Goal: Connect with others: Connect with others

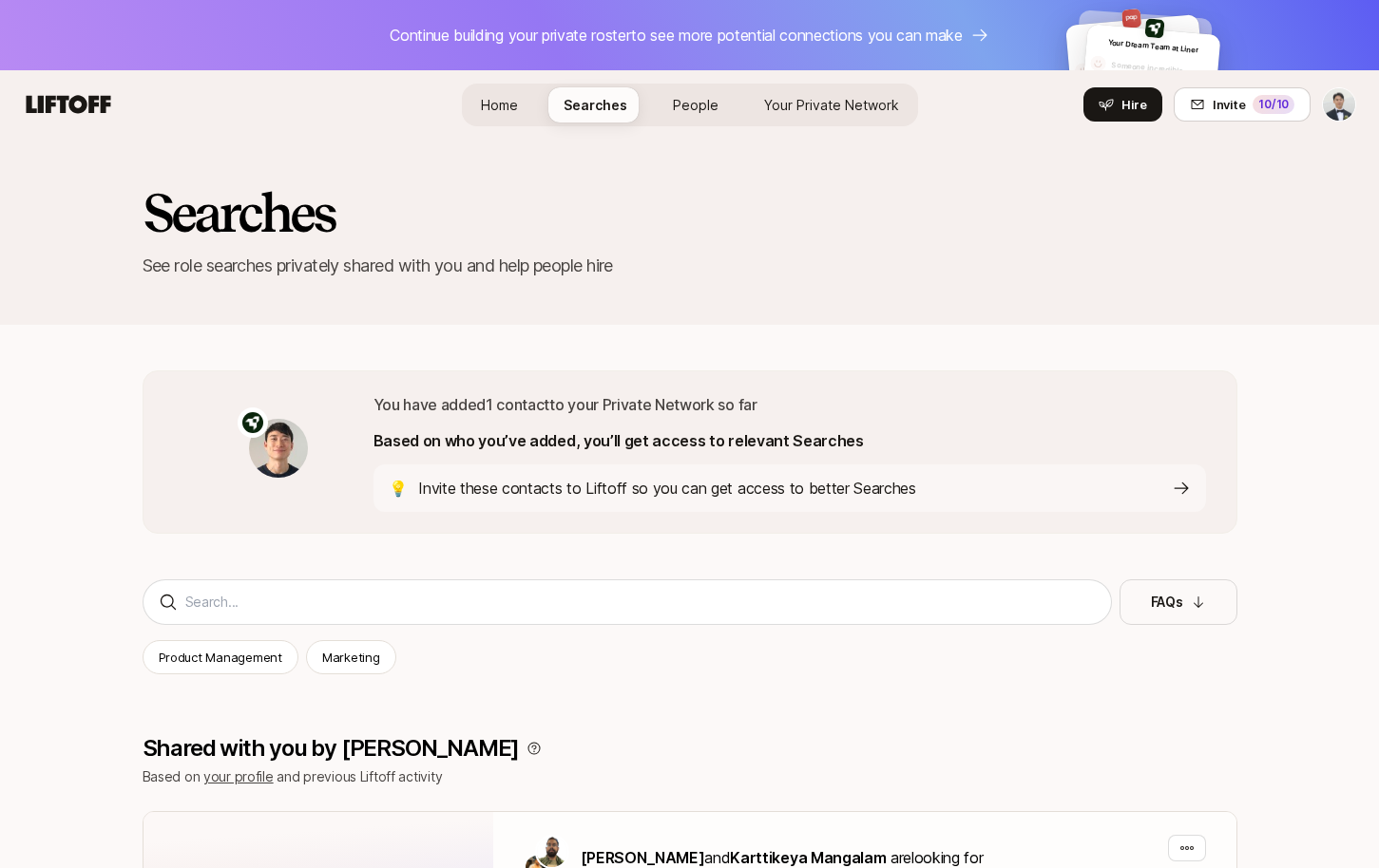
scroll to position [1900, 0]
click at [735, 394] on p "You have added 1 contact to your Private Network so far" at bounding box center [790, 404] width 833 height 25
click at [849, 350] on div "Searches See role searches privately shared with you and help people hire" at bounding box center [690, 248] width 1379 height 217
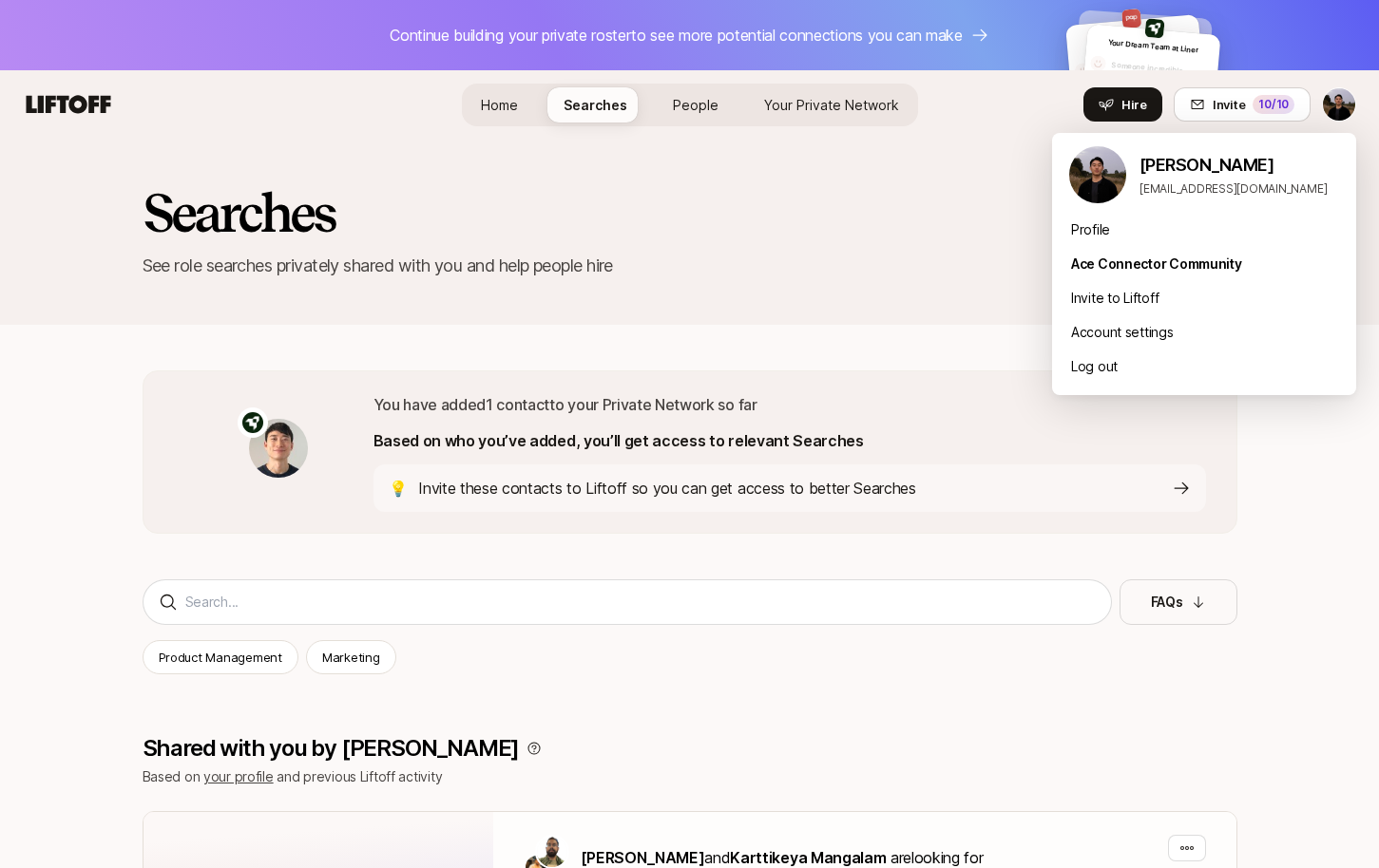
click at [1335, 106] on html "Continue building your private roster to see more potential connections you can…" at bounding box center [690, 434] width 1379 height 868
click at [965, 226] on html "Continue building your private roster to see more potential connections you can…" at bounding box center [690, 434] width 1379 height 868
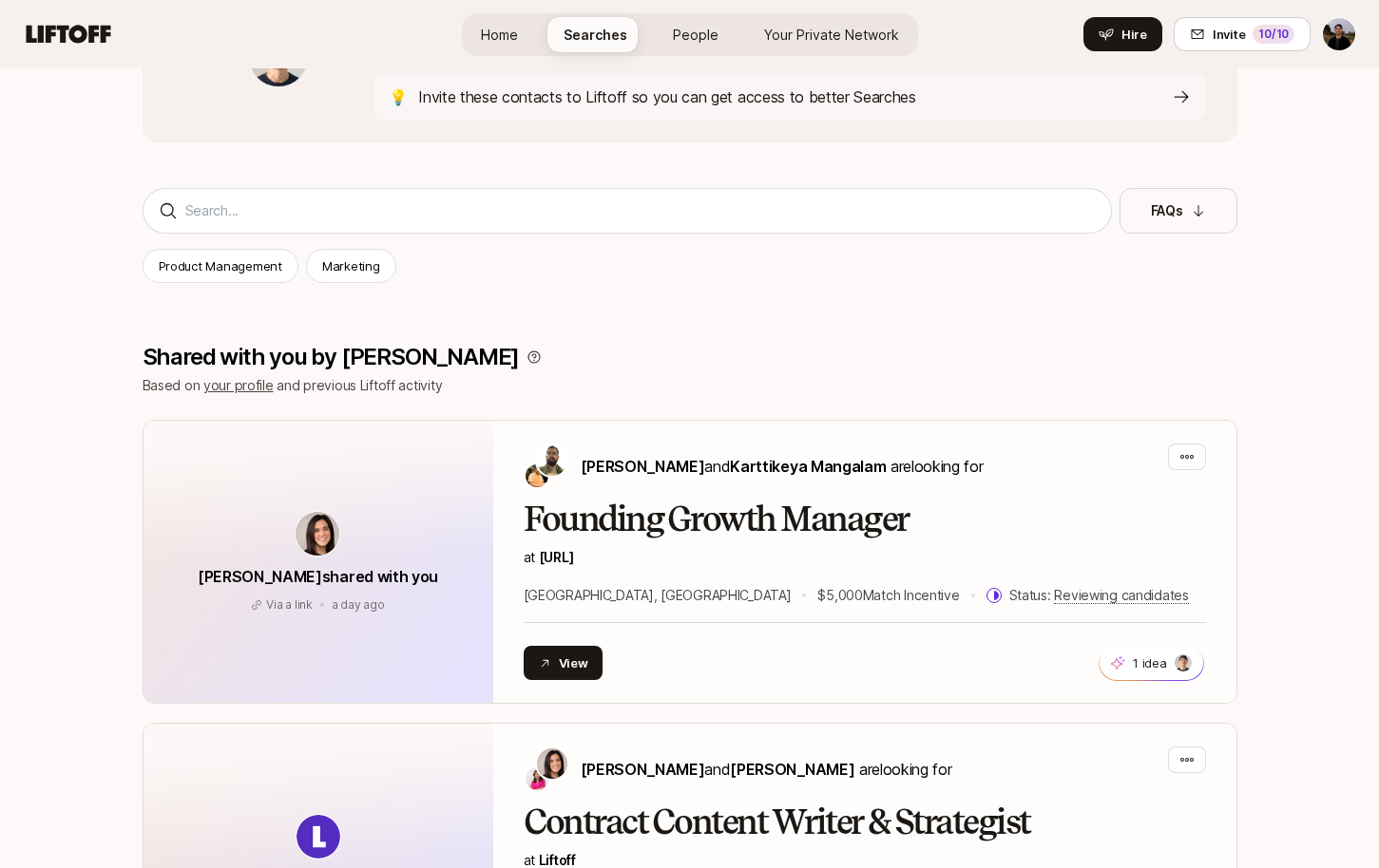
scroll to position [376, 0]
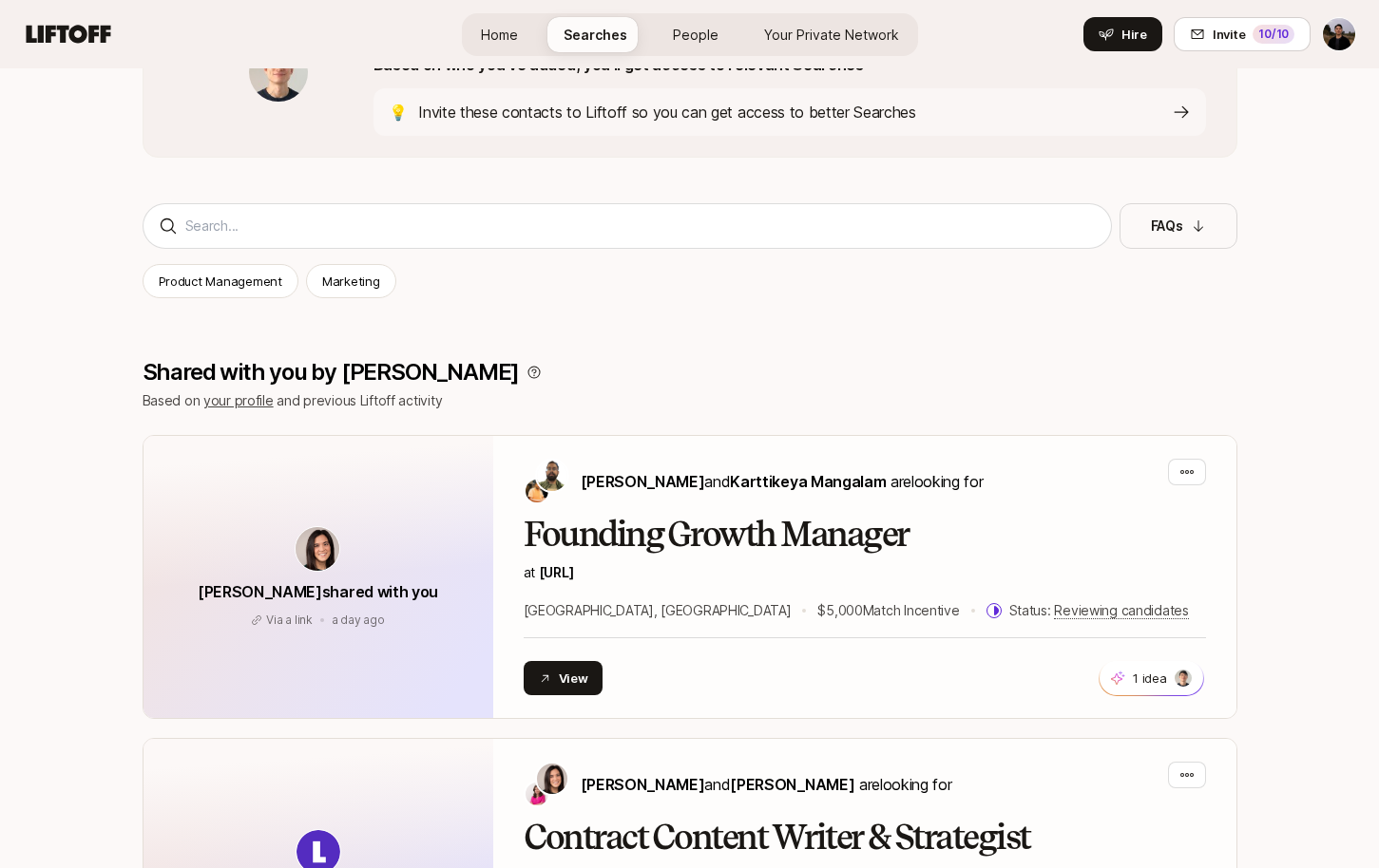
click at [529, 33] on link "Home" at bounding box center [499, 35] width 67 height 36
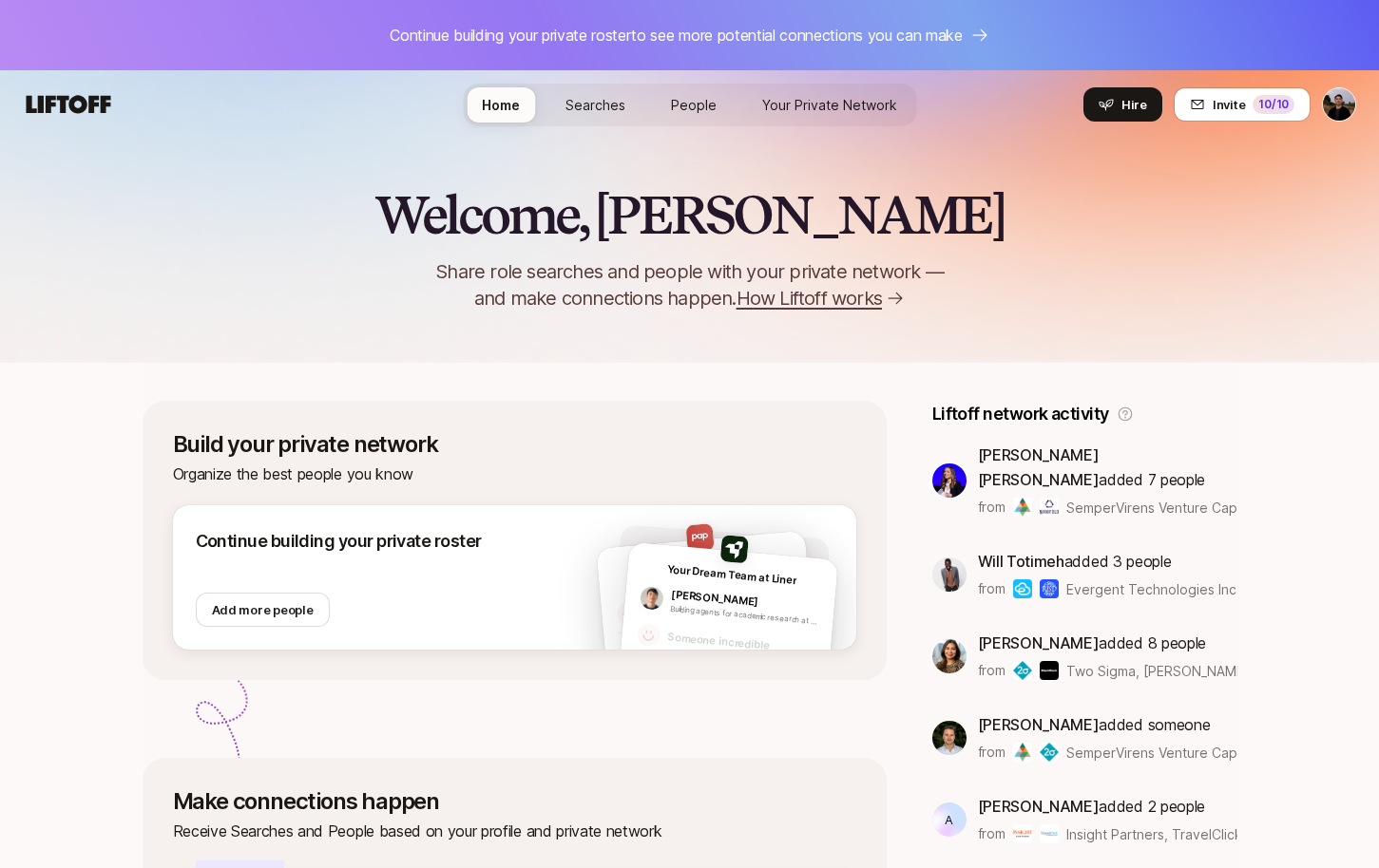
click at [589, 35] on p "Continue building your private roster to see more potential connections you can…" at bounding box center [676, 35] width 572 height 25
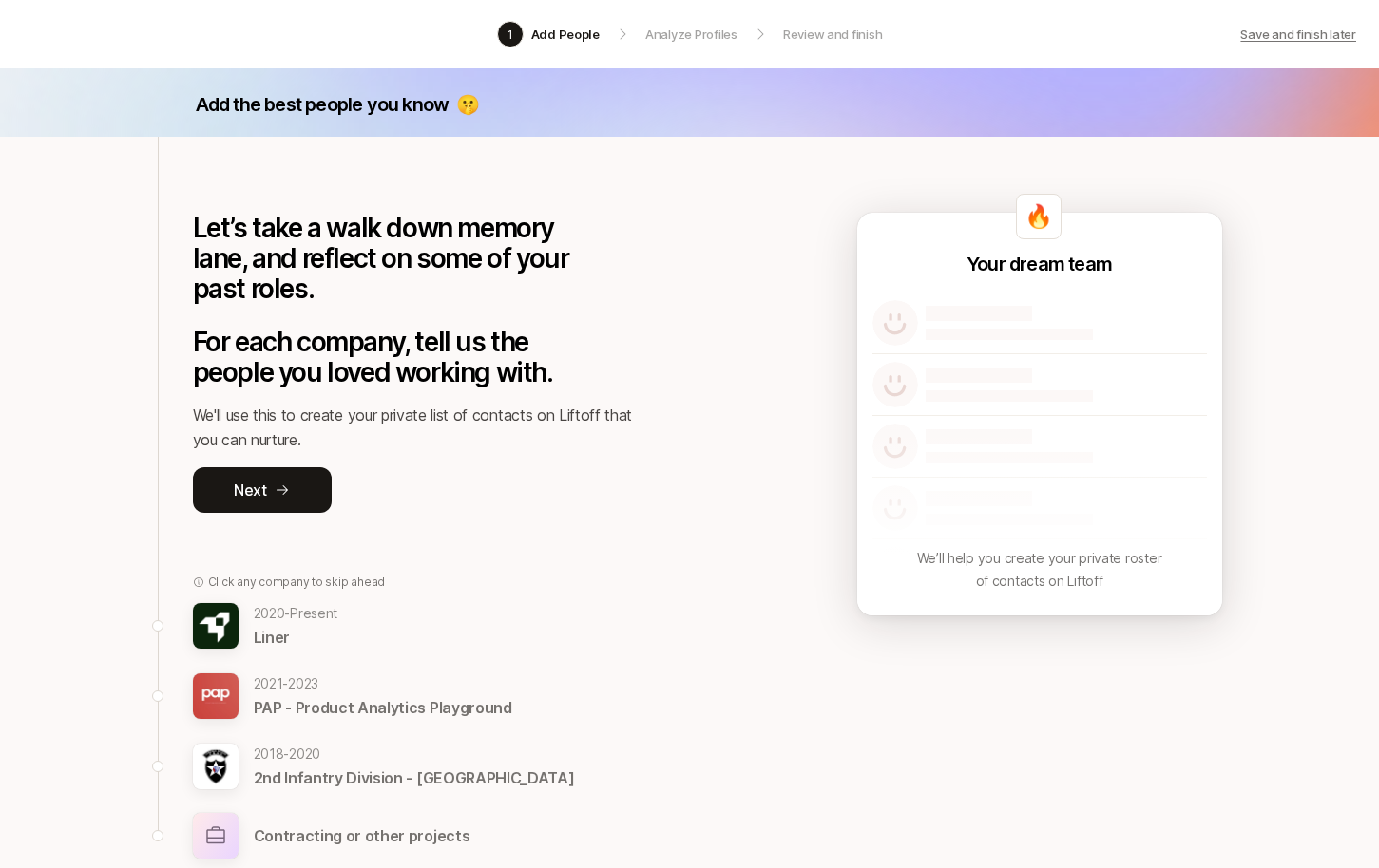
click at [1277, 42] on p "Save and finish later" at bounding box center [1298, 34] width 116 height 19
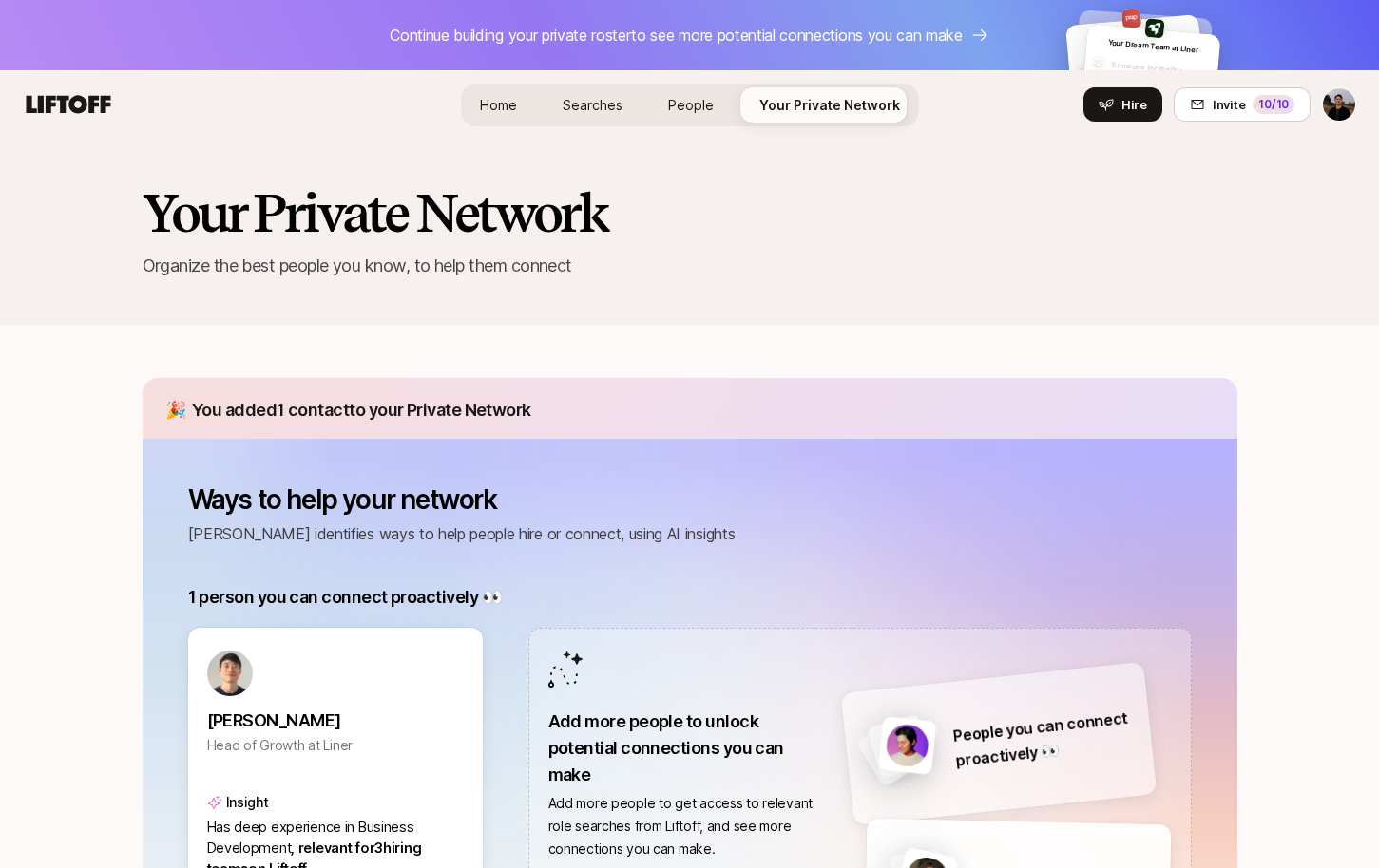
click at [616, 107] on span "Searches" at bounding box center [592, 105] width 60 height 20
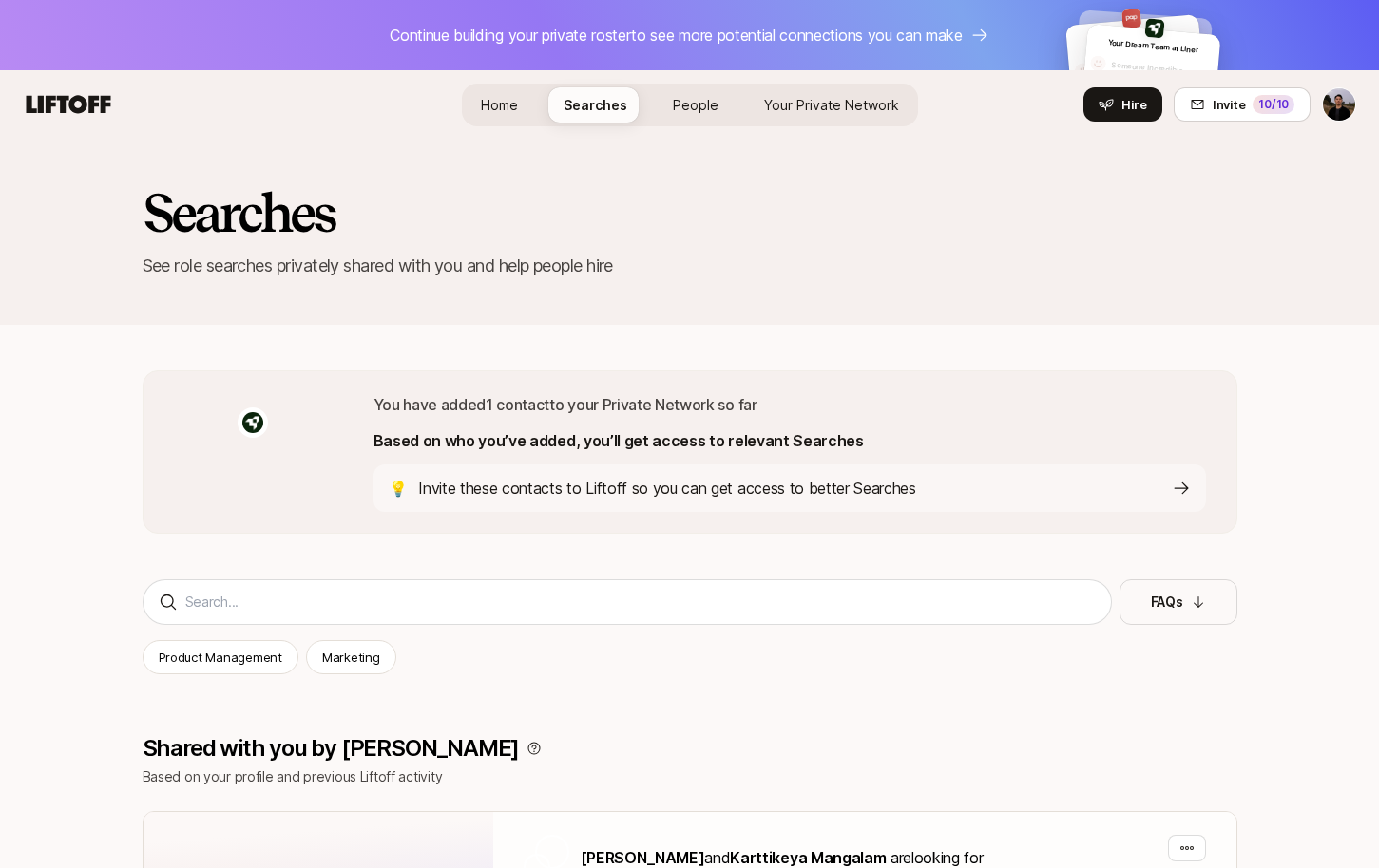
scroll to position [376, 0]
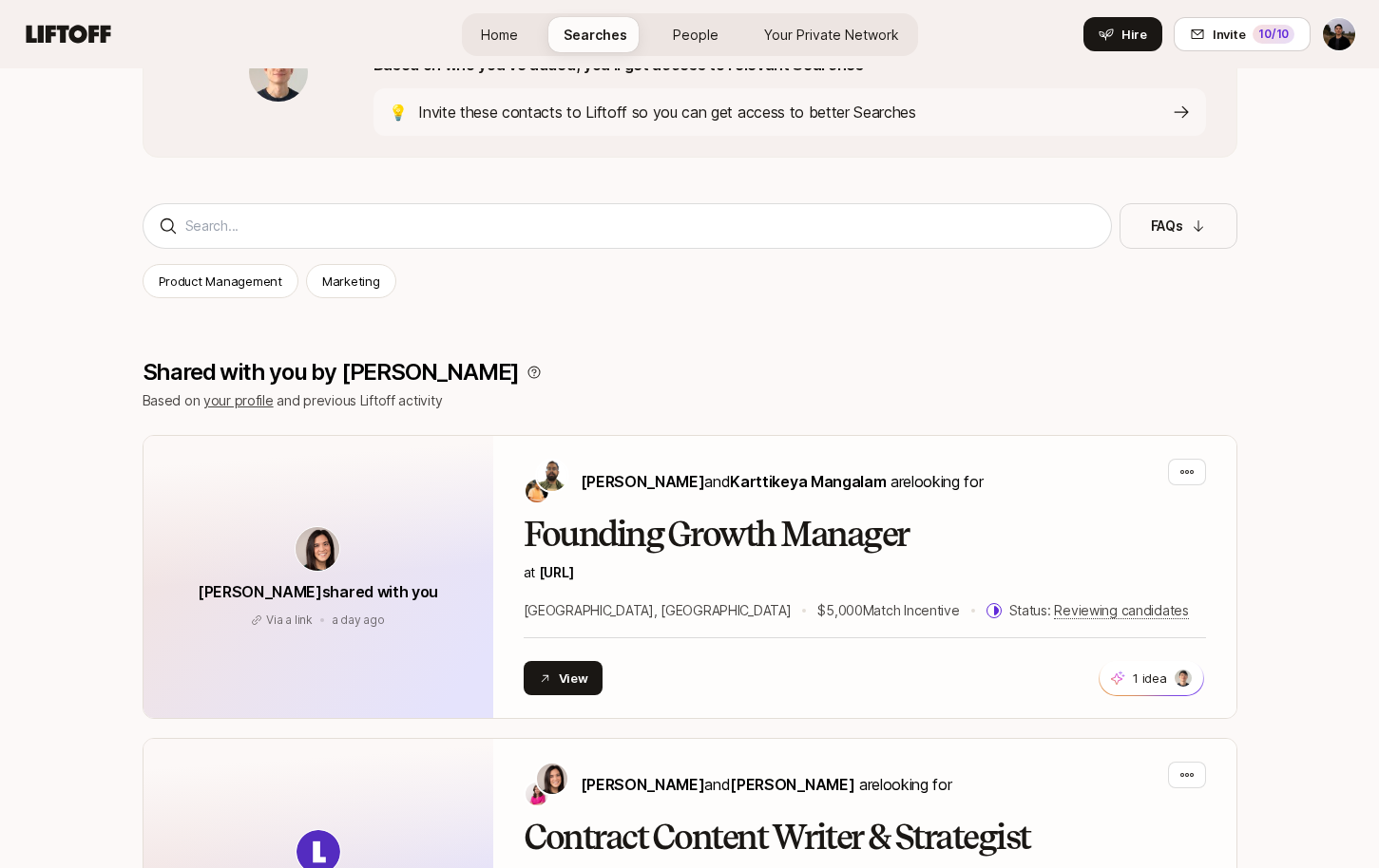
click at [511, 39] on span "Home" at bounding box center [499, 35] width 37 height 20
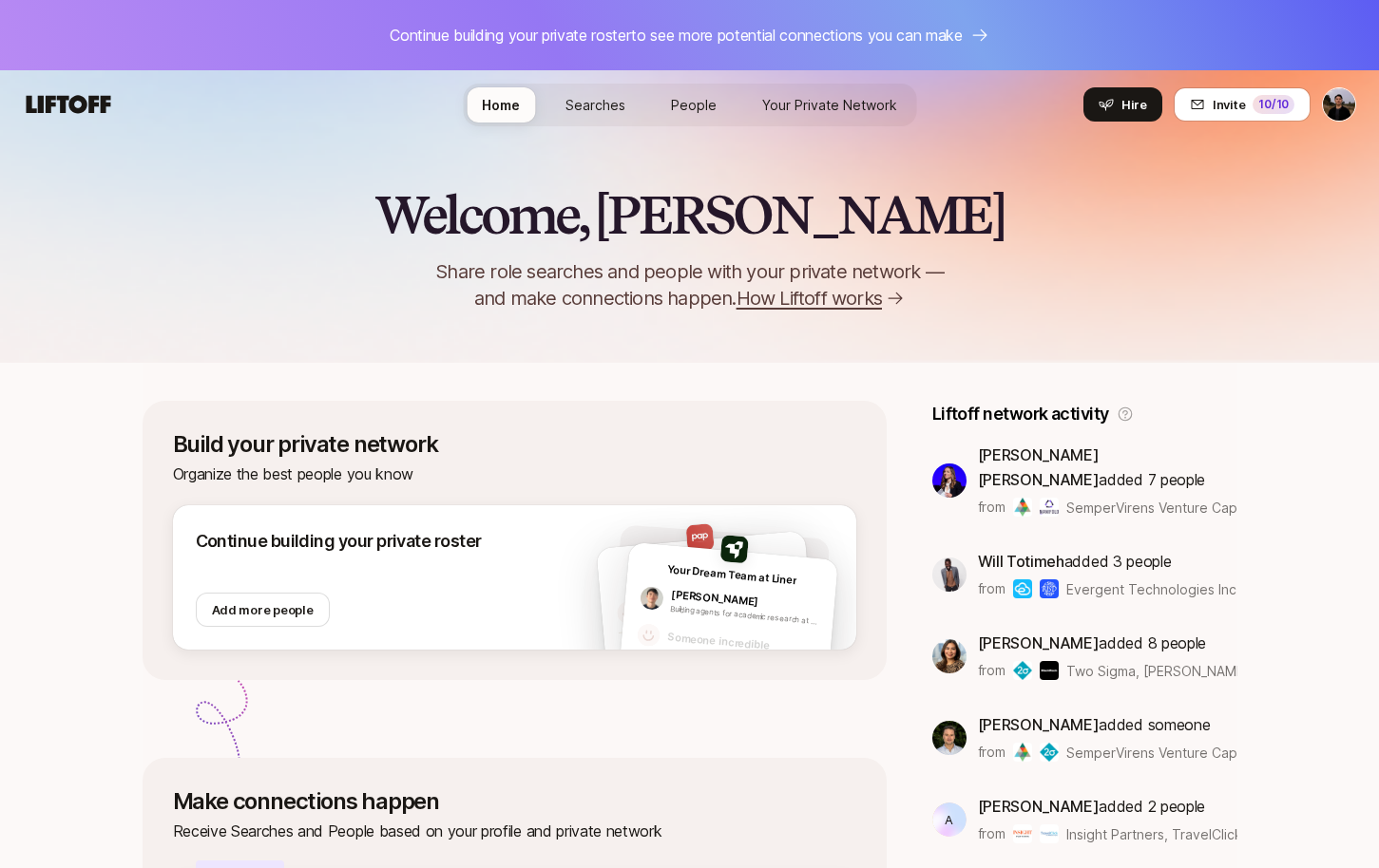
click at [615, 99] on span "Searches" at bounding box center [595, 105] width 60 height 20
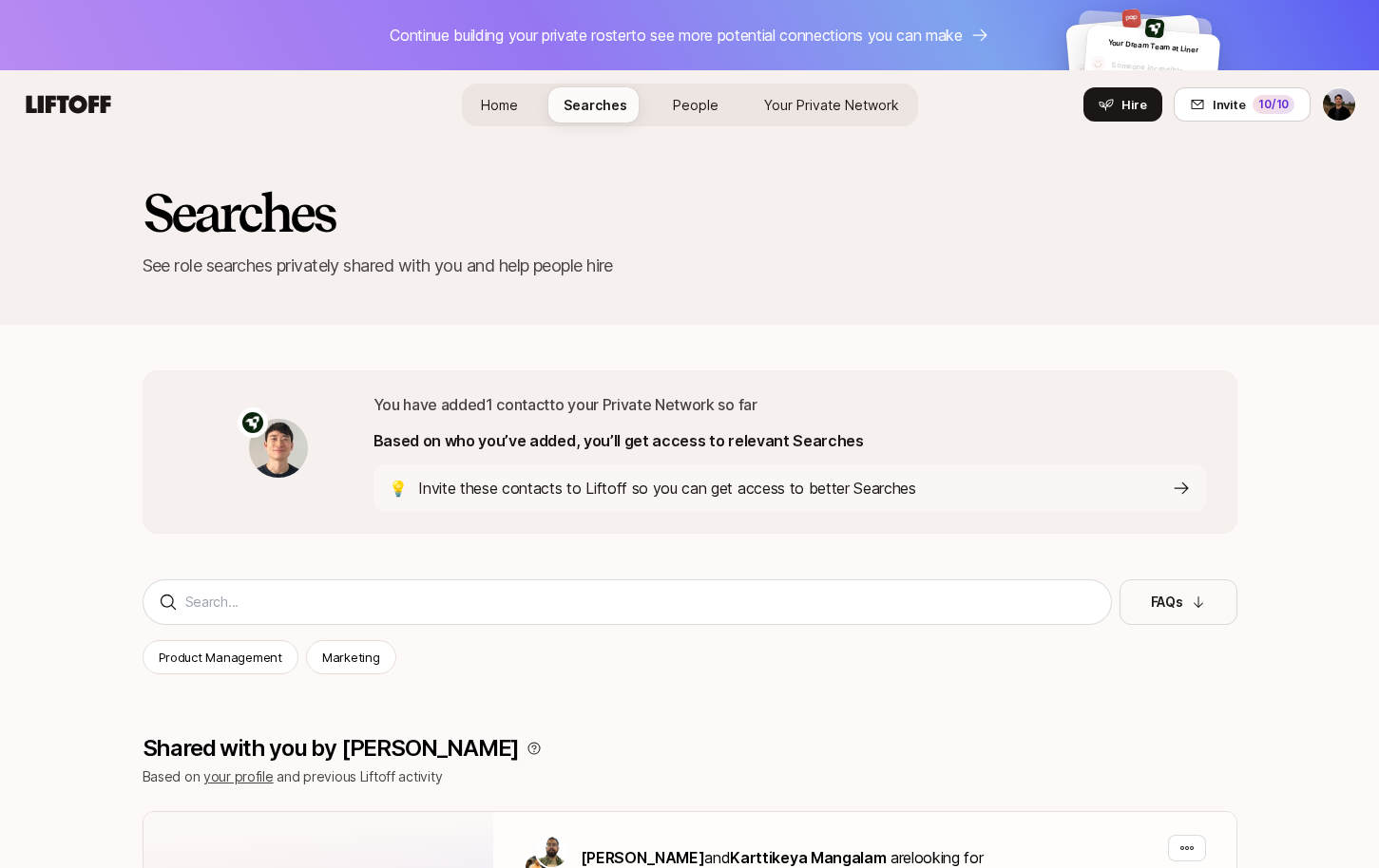
click at [83, 108] on icon at bounding box center [69, 104] width 85 height 18
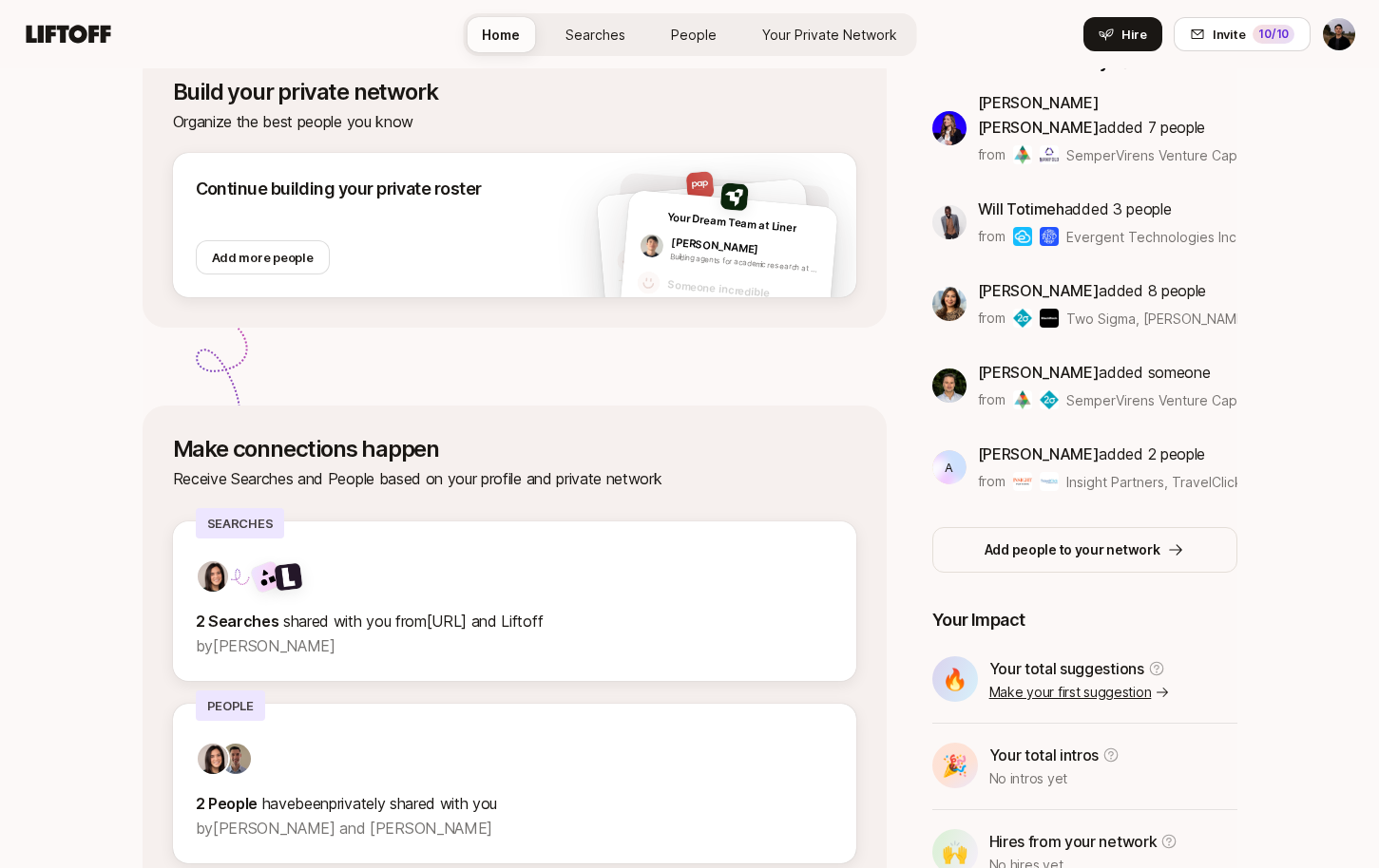
scroll to position [350, 0]
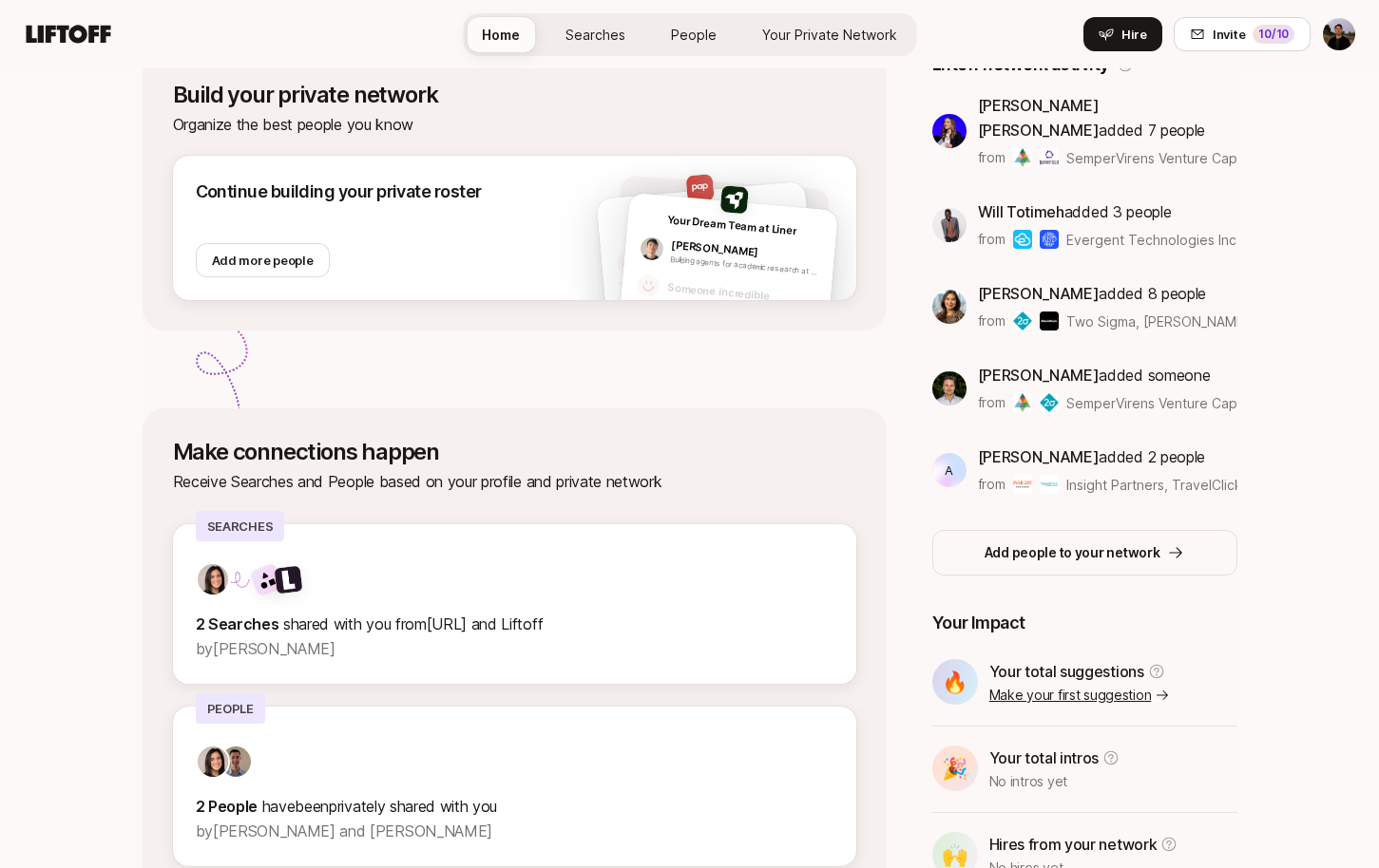
click at [686, 38] on span "People" at bounding box center [693, 35] width 45 height 20
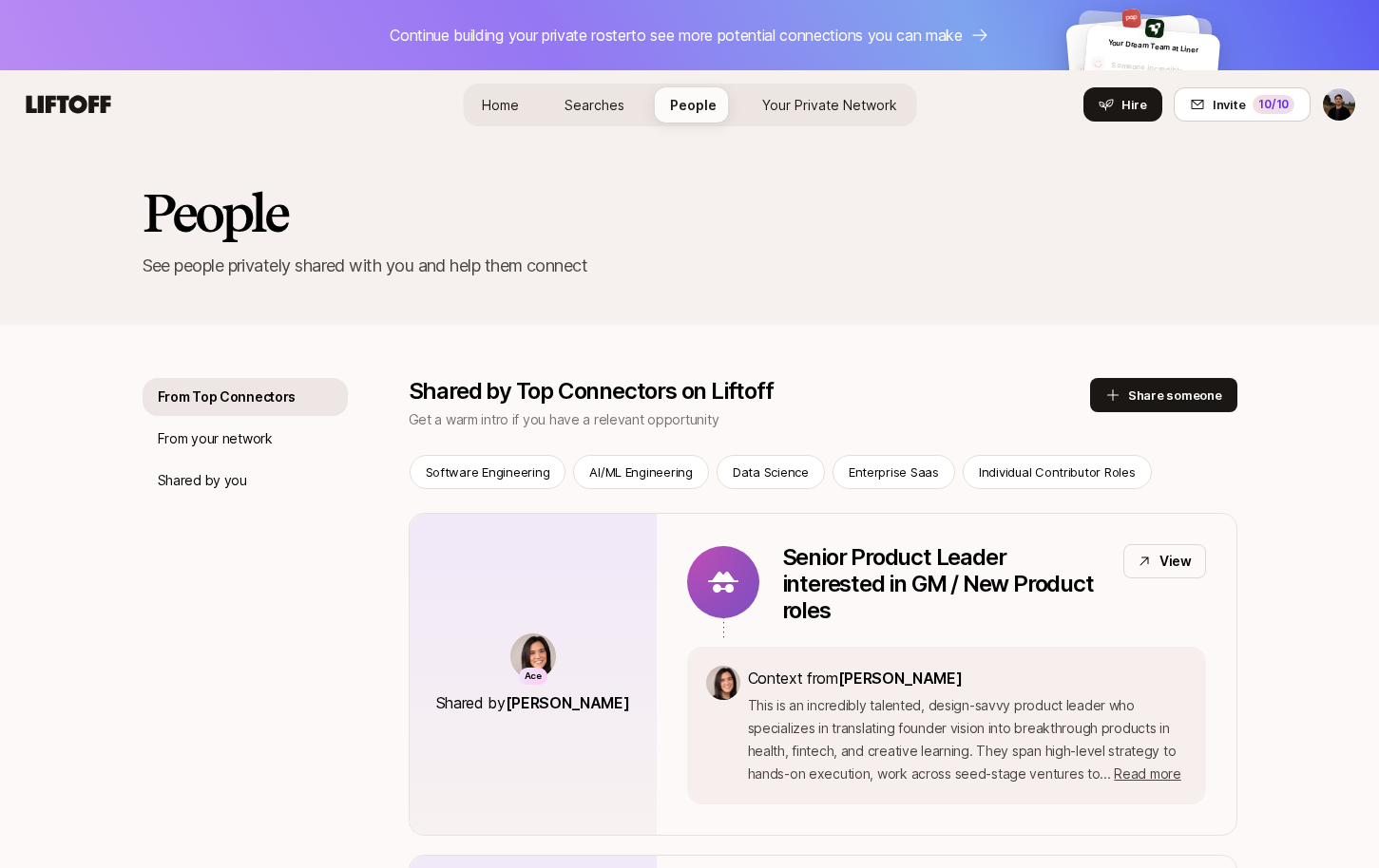
click at [813, 115] on link "Your Private Network" at bounding box center [830, 106] width 166 height 36
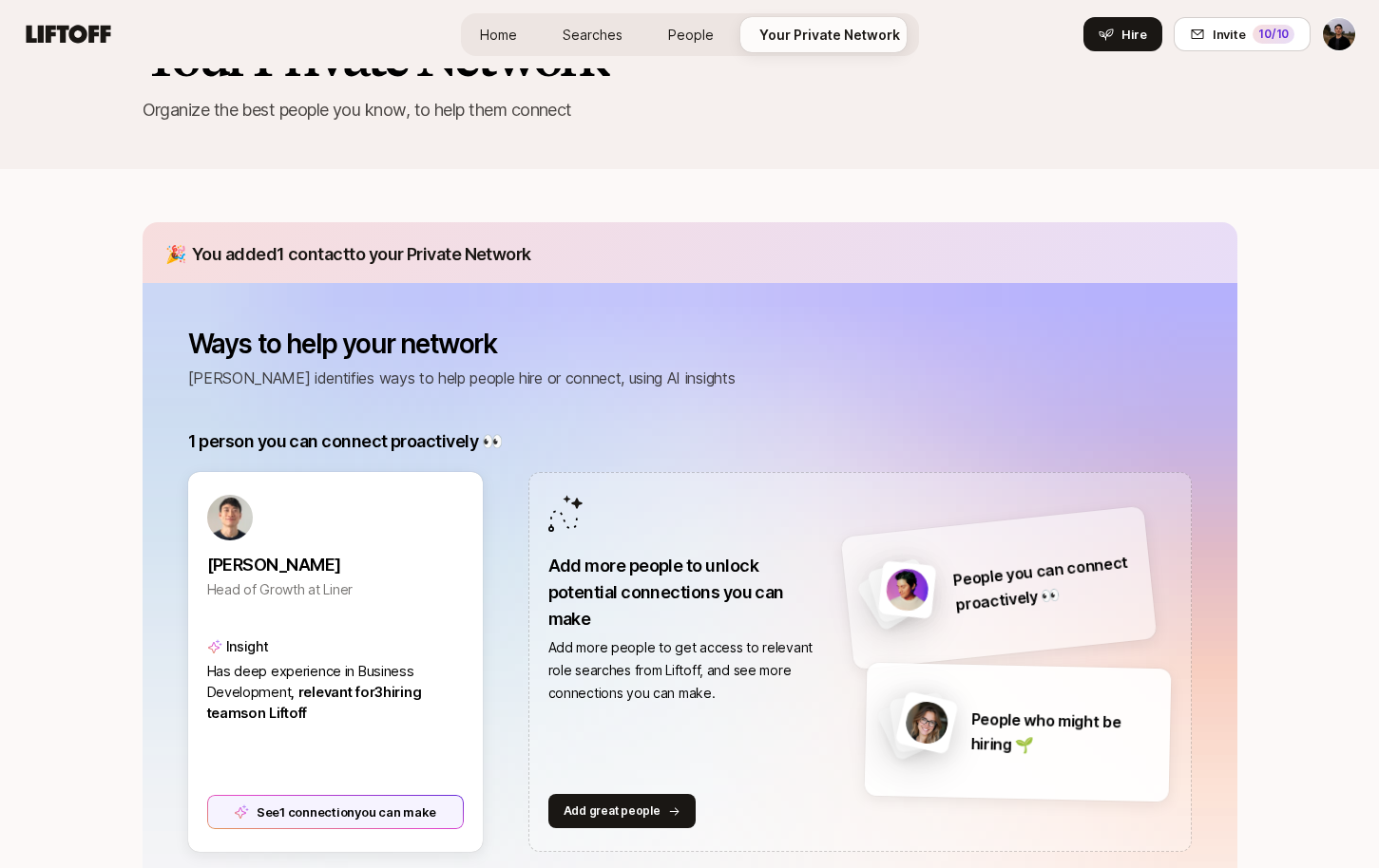
scroll to position [177, 0]
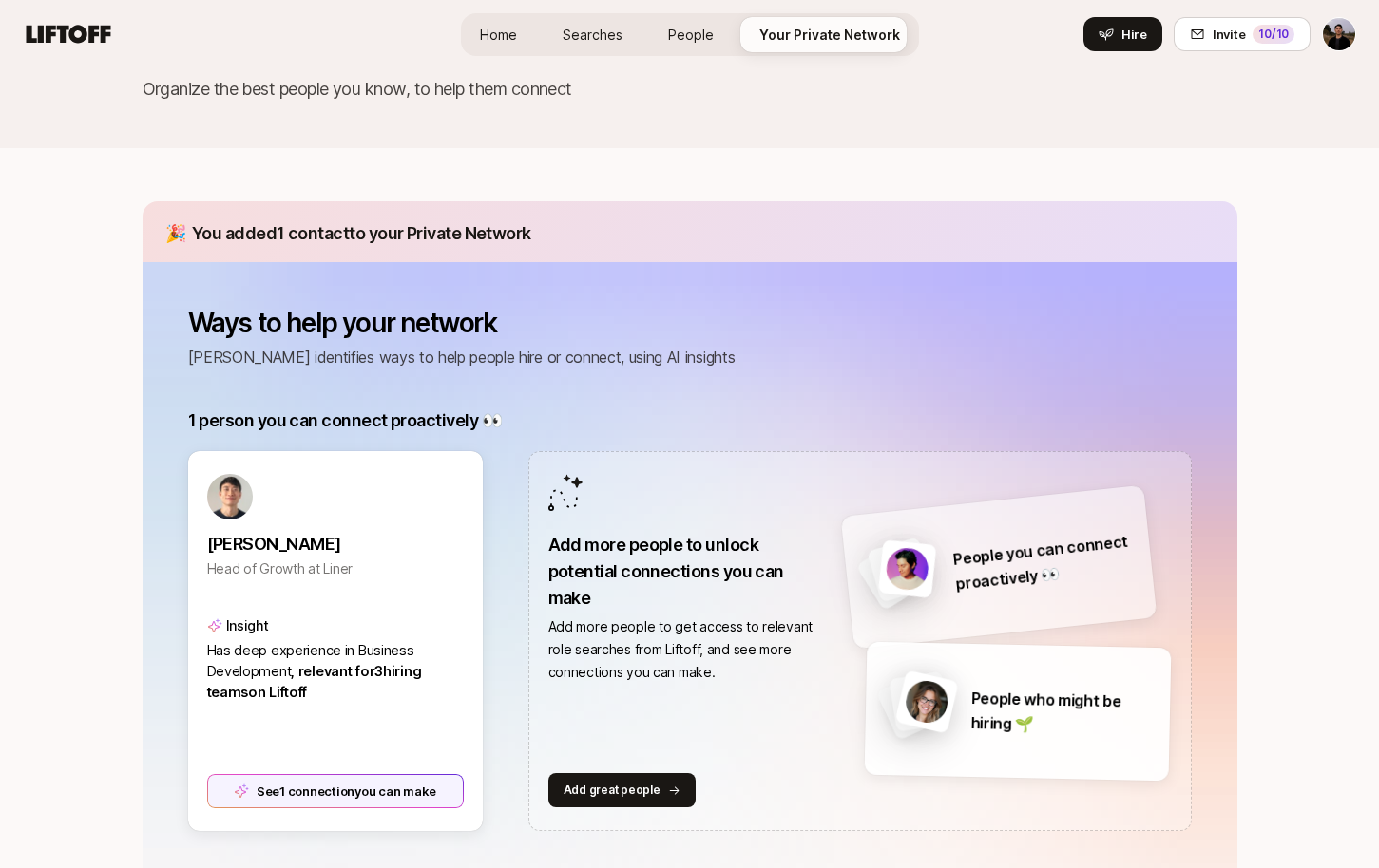
click at [647, 326] on p "Ways to help your network" at bounding box center [462, 323] width 547 height 31
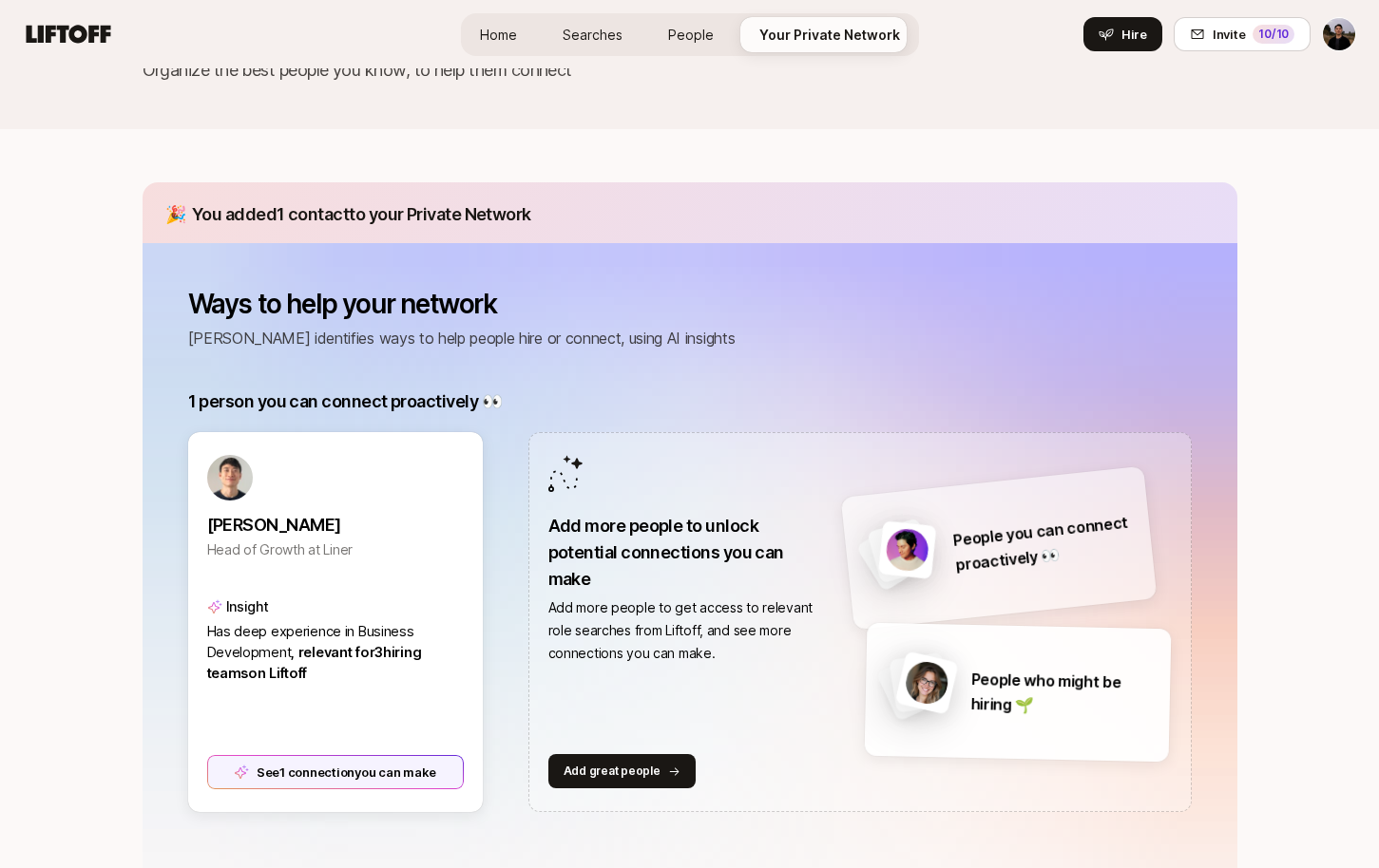
scroll to position [196, 0]
click at [386, 561] on div "Kyum Kim Head of Growth at Liner" at bounding box center [334, 542] width 259 height 85
click at [342, 764] on div "See 1 connection you can make" at bounding box center [334, 772] width 259 height 35
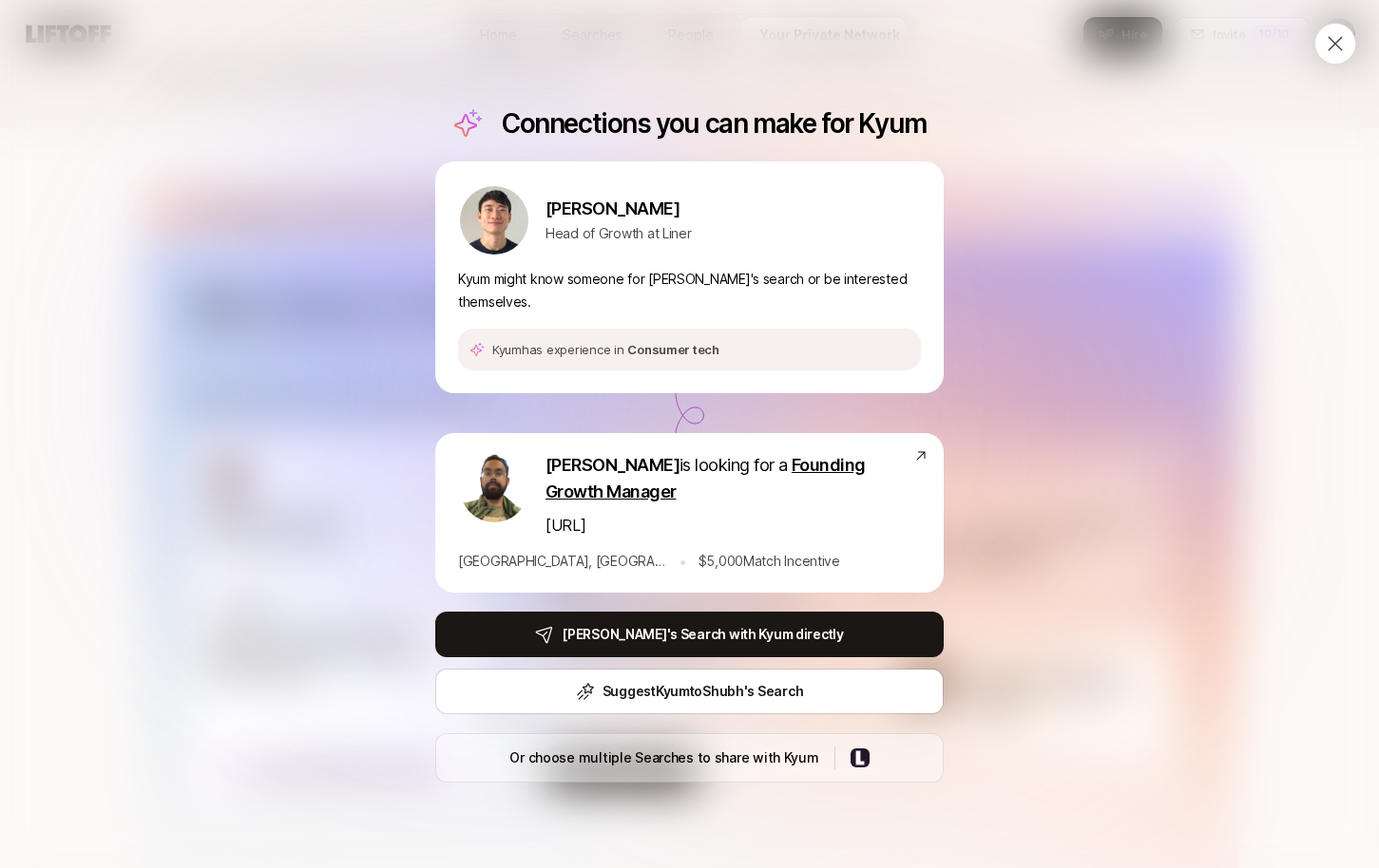
click at [1326, 34] on icon at bounding box center [1335, 43] width 23 height 23
